Goal: Find specific page/section: Find specific page/section

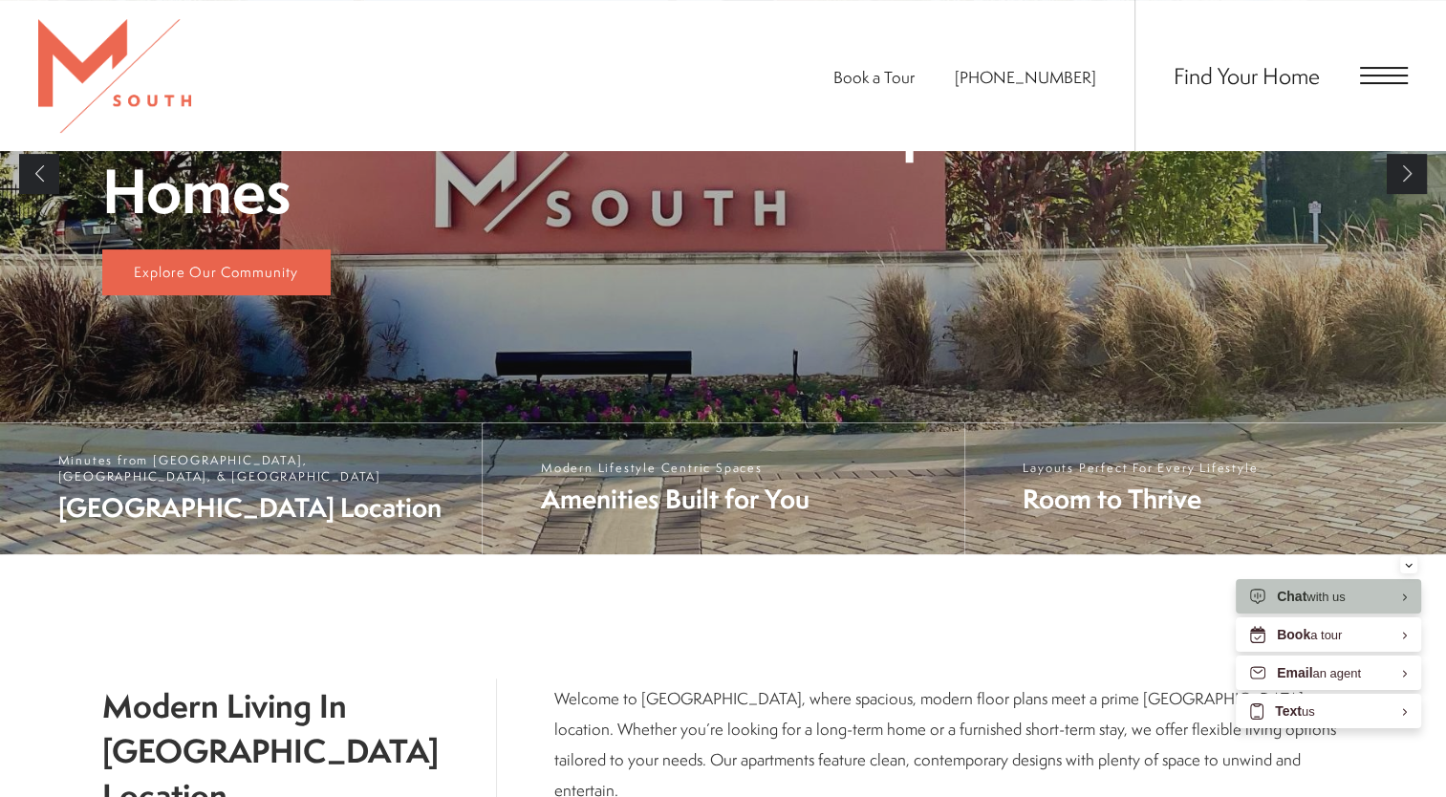
scroll to position [482, 0]
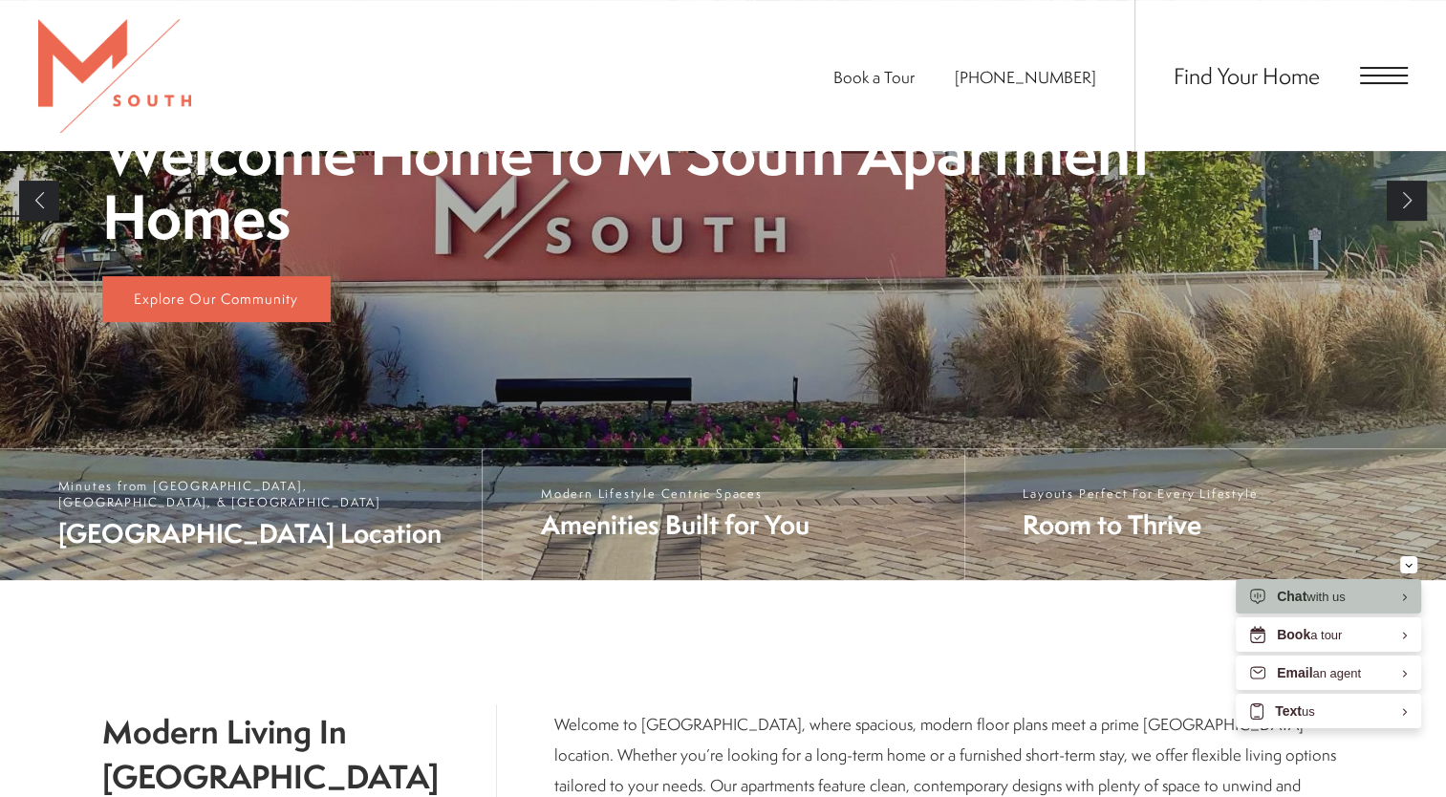
click at [1355, 85] on div "Find Your Home" at bounding box center [1271, 76] width 273 height 152
click at [1362, 82] on span "Open Menu" at bounding box center [1384, 83] width 48 height 2
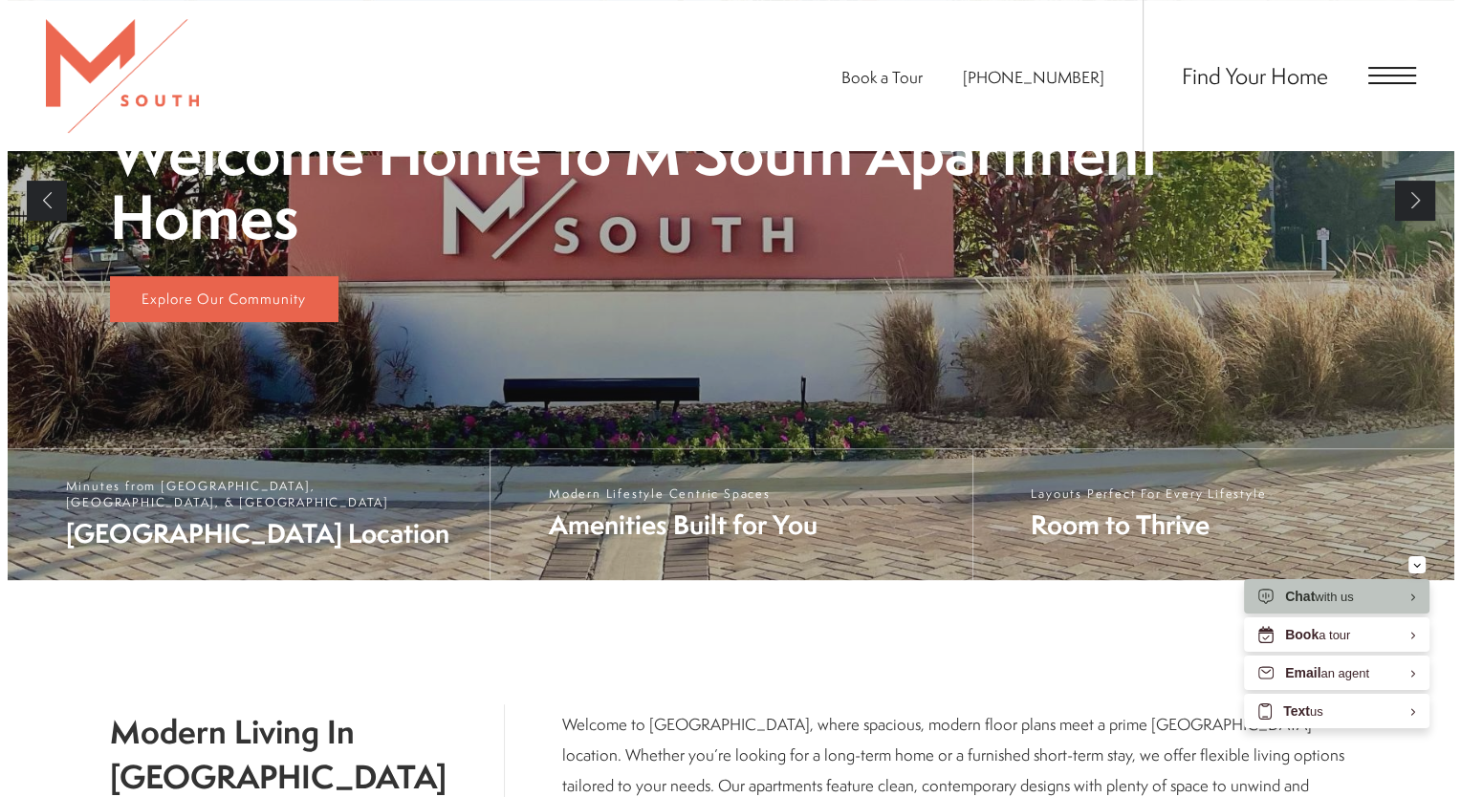
scroll to position [0, 0]
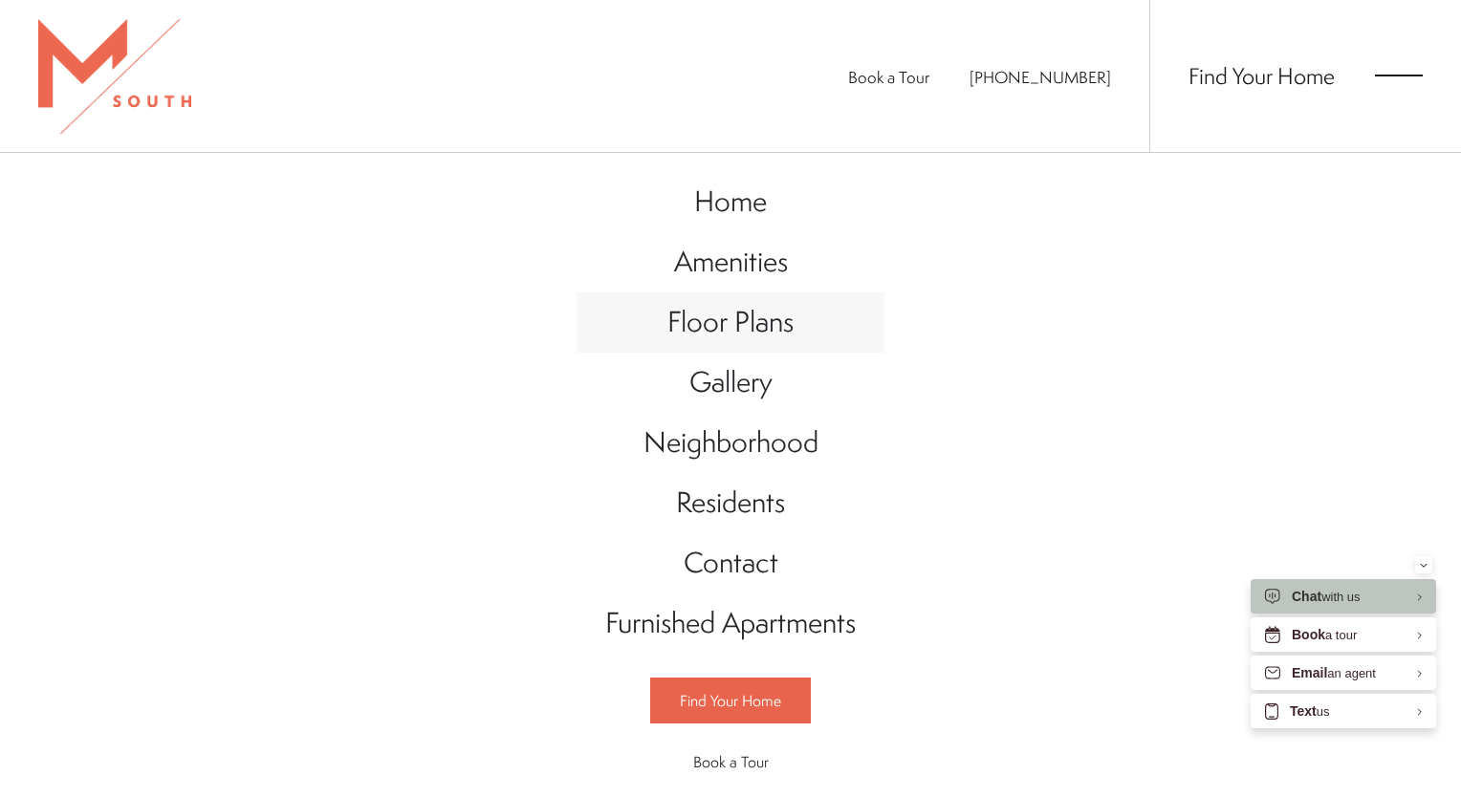
click at [762, 327] on span "Floor Plans" at bounding box center [730, 321] width 126 height 39
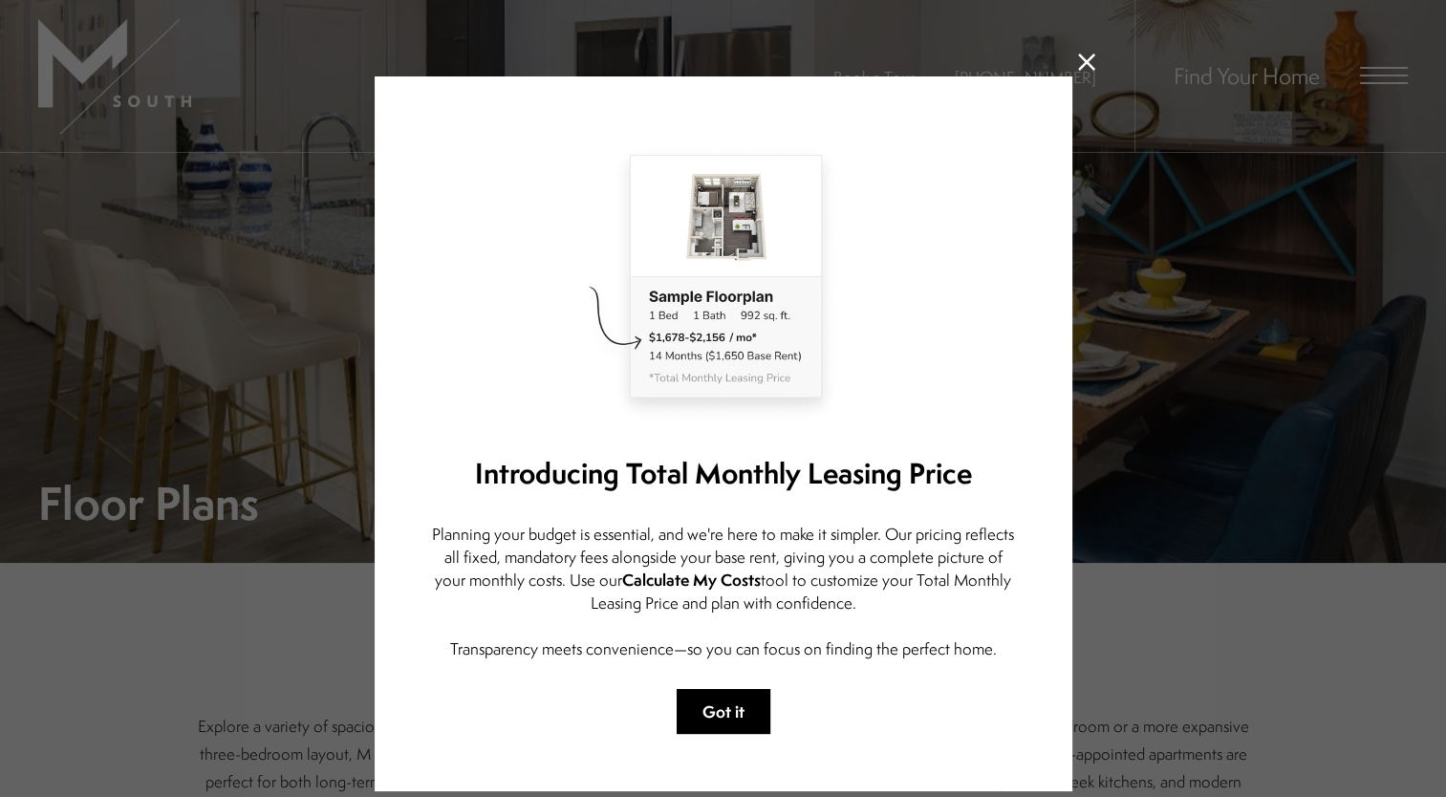
click at [725, 698] on button "Got it" at bounding box center [724, 711] width 94 height 45
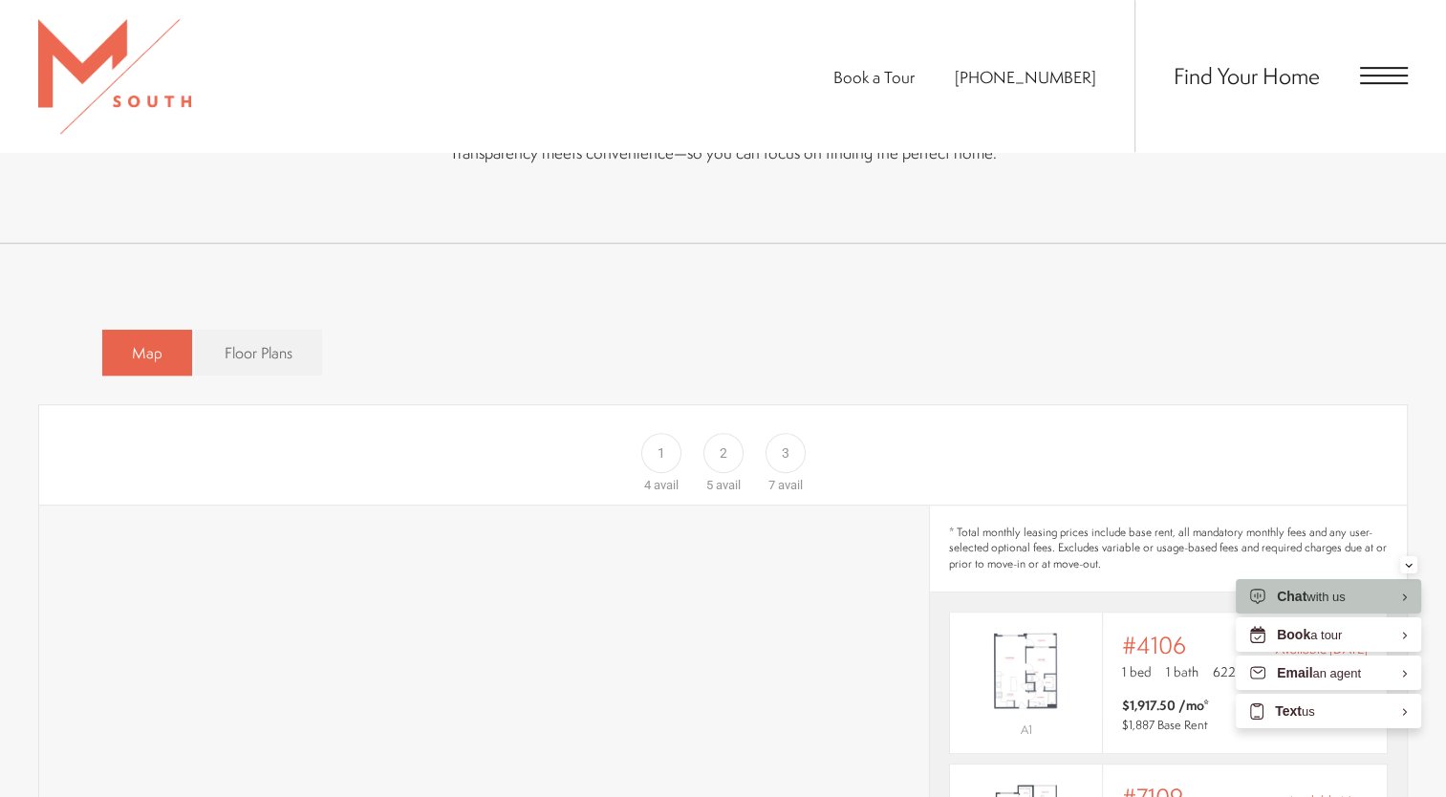
scroll to position [1017, 0]
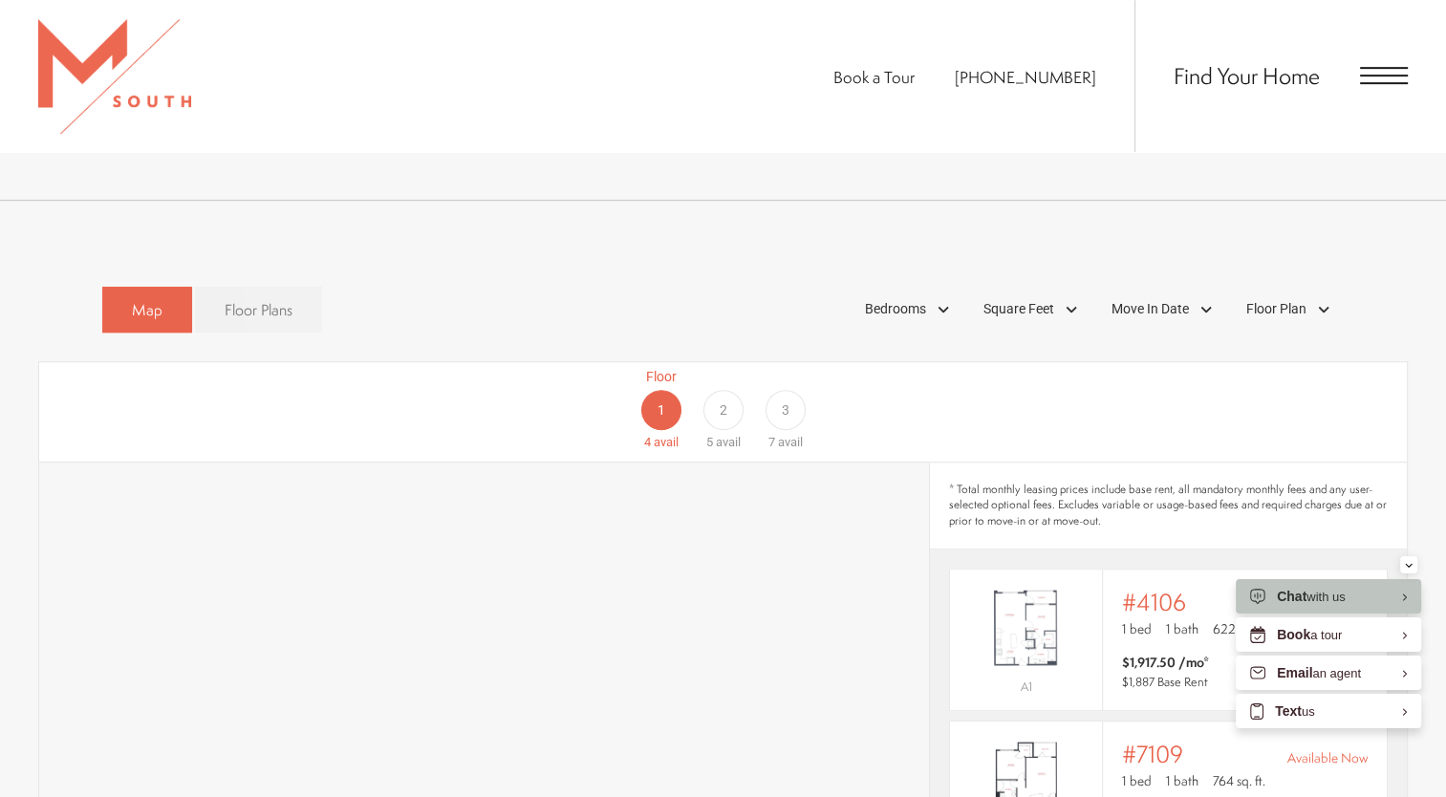
click at [290, 299] on span "Floor Plans" at bounding box center [259, 310] width 68 height 22
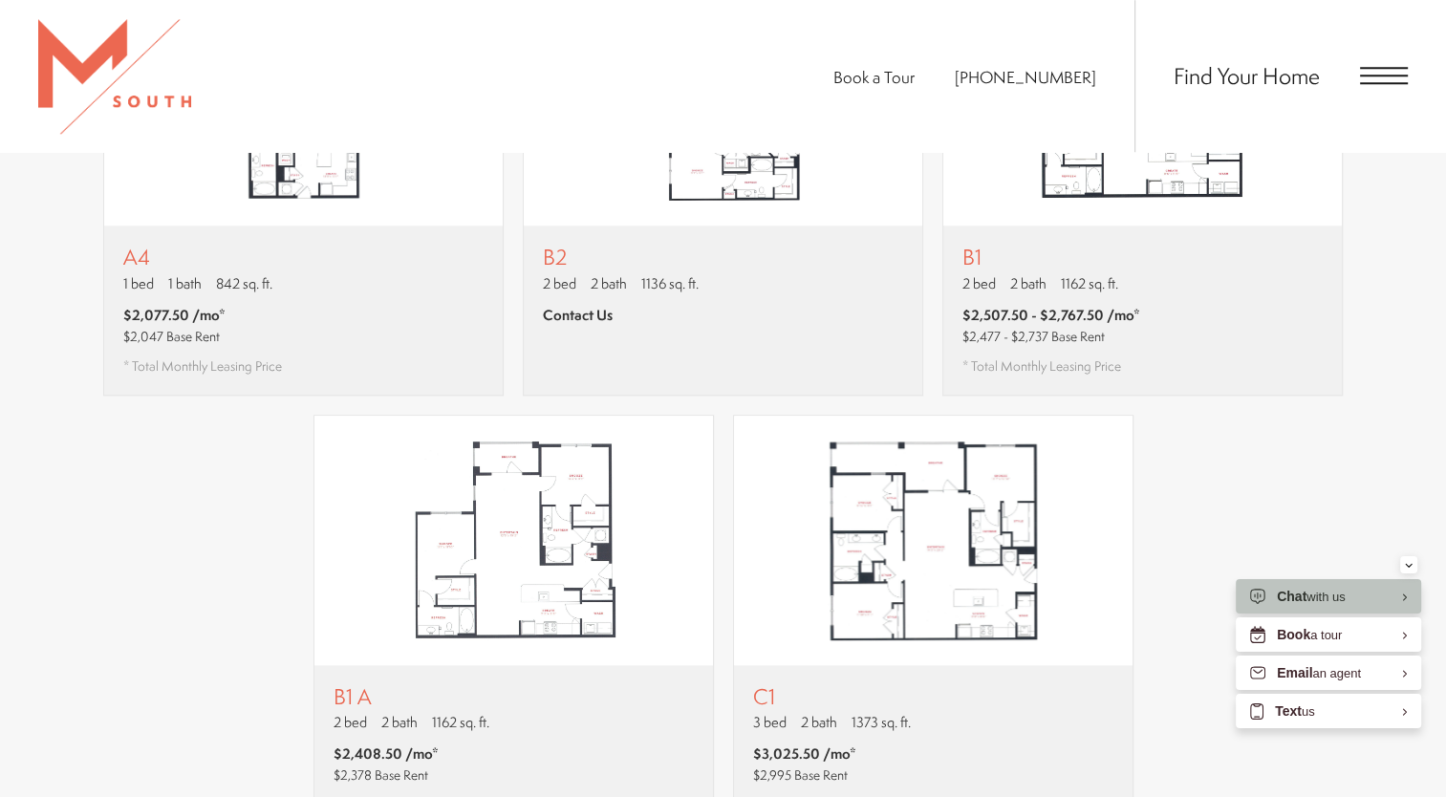
scroll to position [1845, 0]
click at [250, 531] on div "A1 1 bed 1 bath 622 sq. ft. $1,917.50 - $1,927.50 /mo* $1,887 - $1,897 Base Ren…" at bounding box center [723, 183] width 1243 height 1299
